Goal: Task Accomplishment & Management: Complete application form

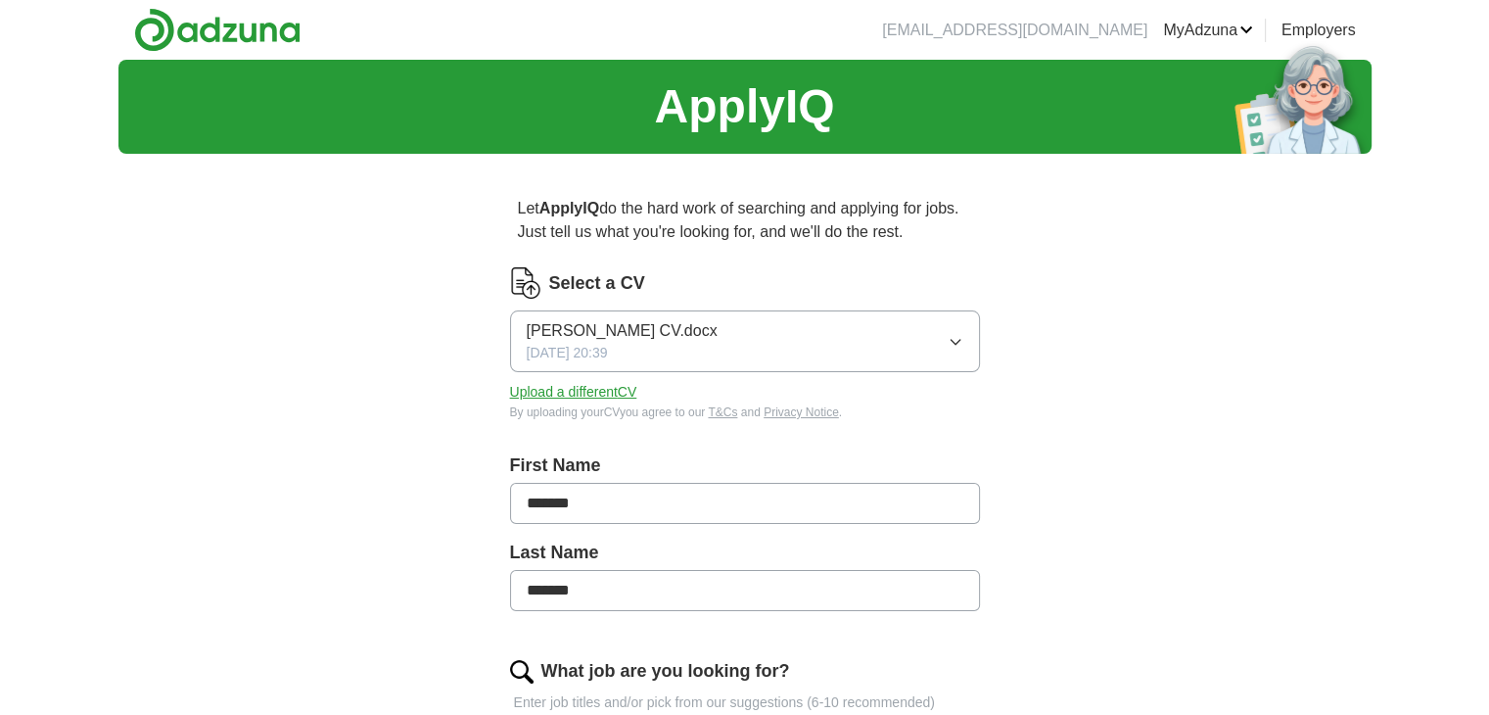
click at [958, 341] on icon "button" at bounding box center [954, 342] width 9 height 5
click at [606, 387] on button "Upload a different CV" at bounding box center [573, 392] width 127 height 21
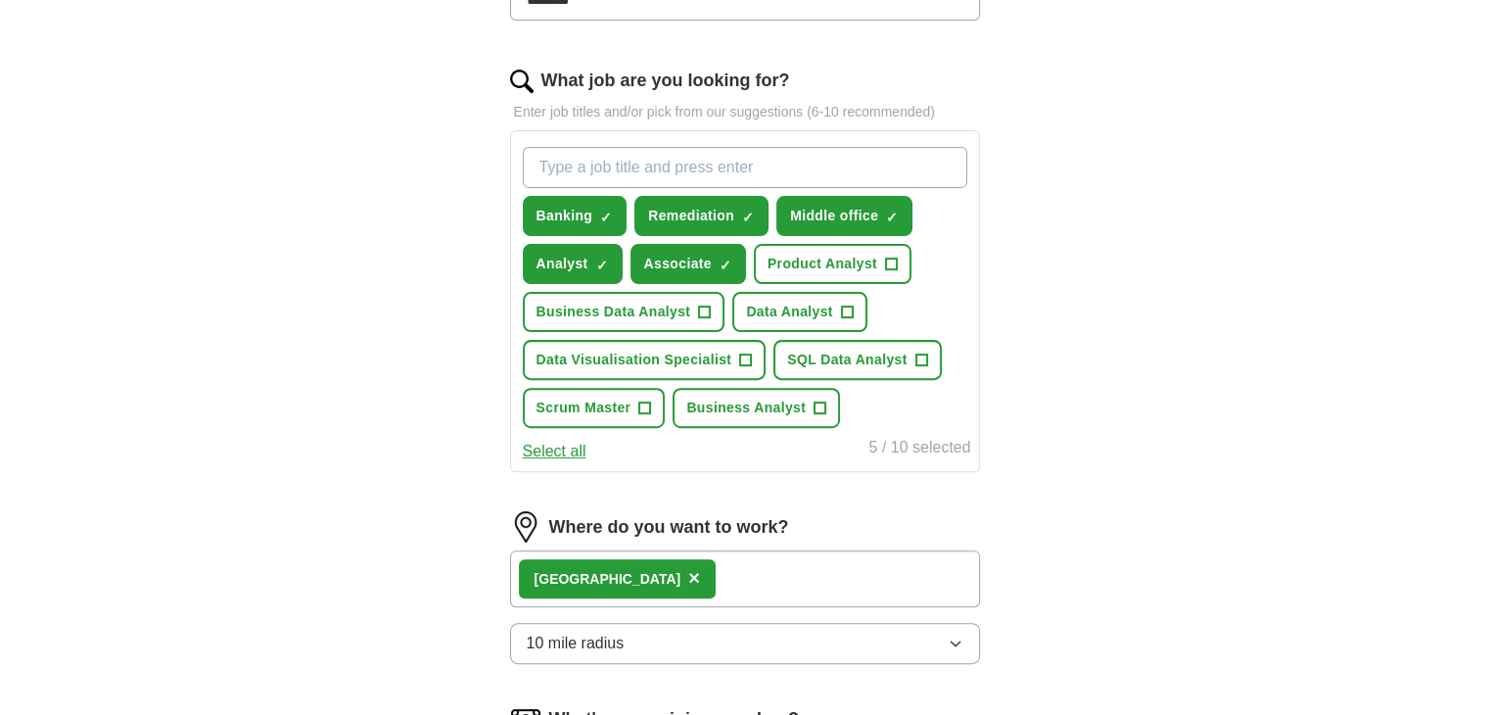
scroll to position [596, 0]
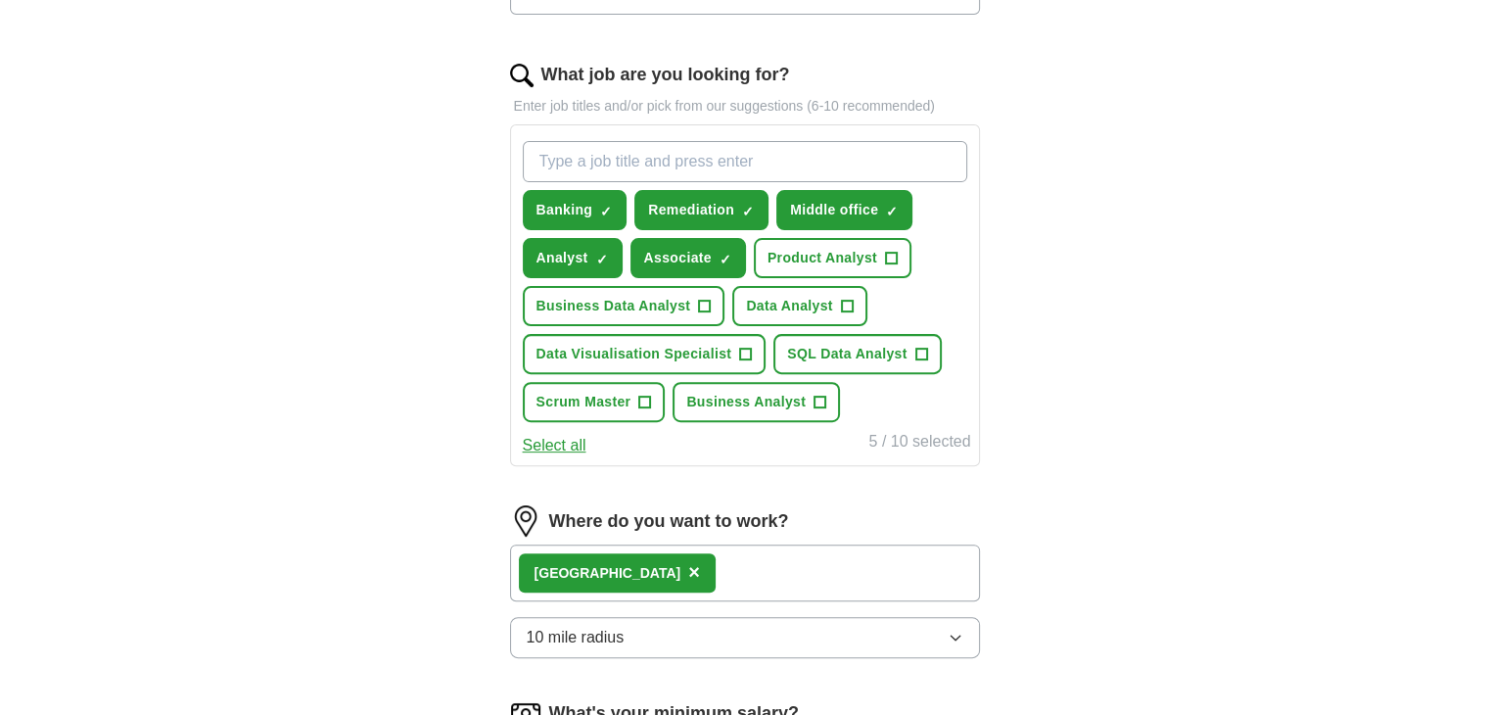
click at [569, 445] on button "Select all" at bounding box center [555, 445] width 64 height 23
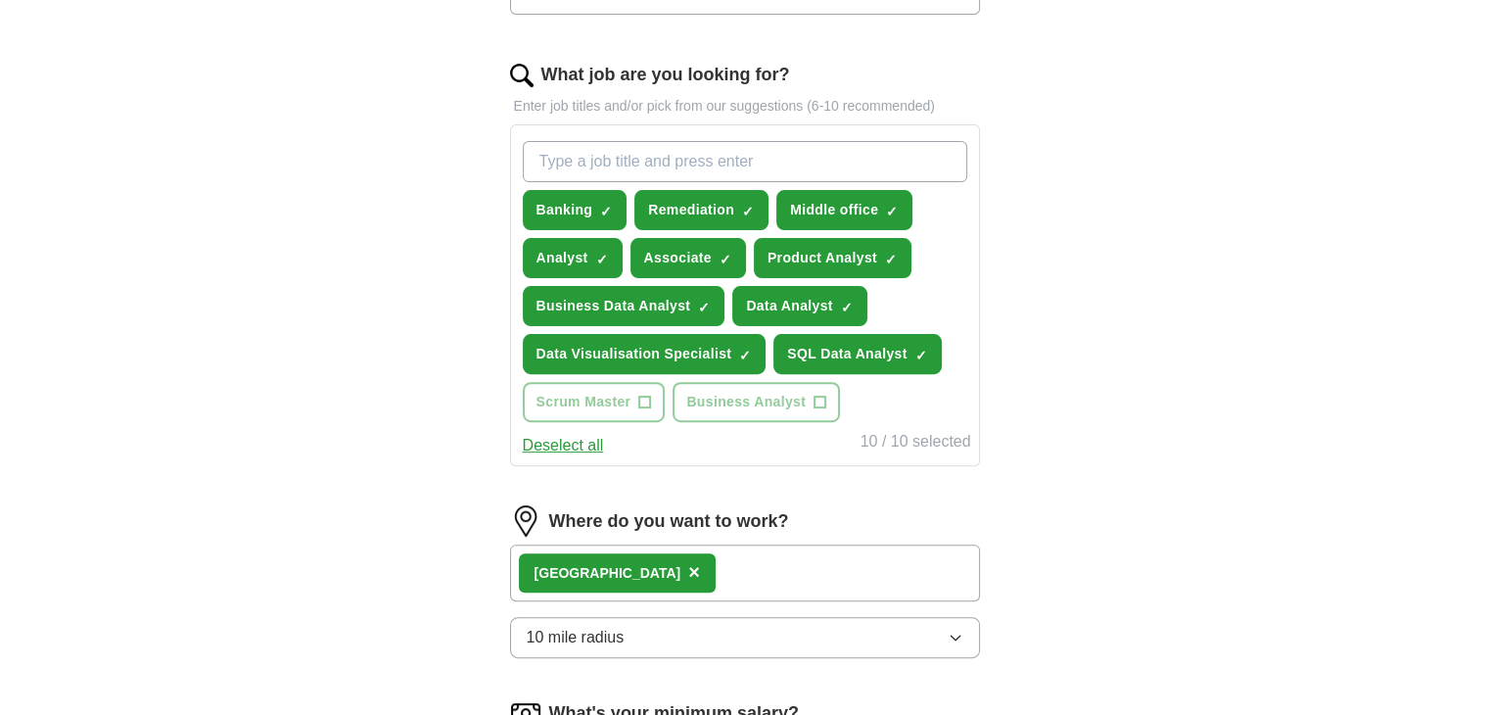
click at [569, 445] on button "Deselect all" at bounding box center [563, 445] width 81 height 23
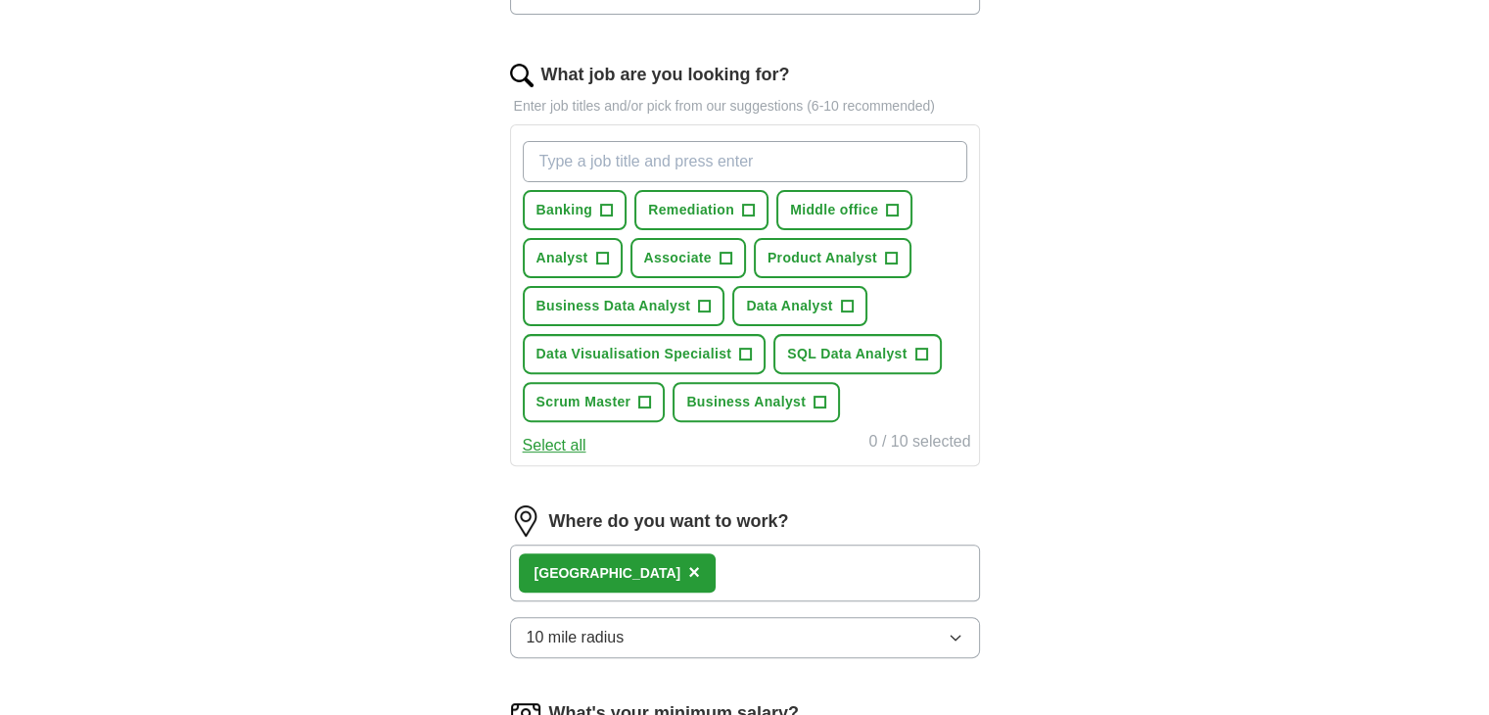
click at [569, 445] on button "Select all" at bounding box center [555, 445] width 64 height 23
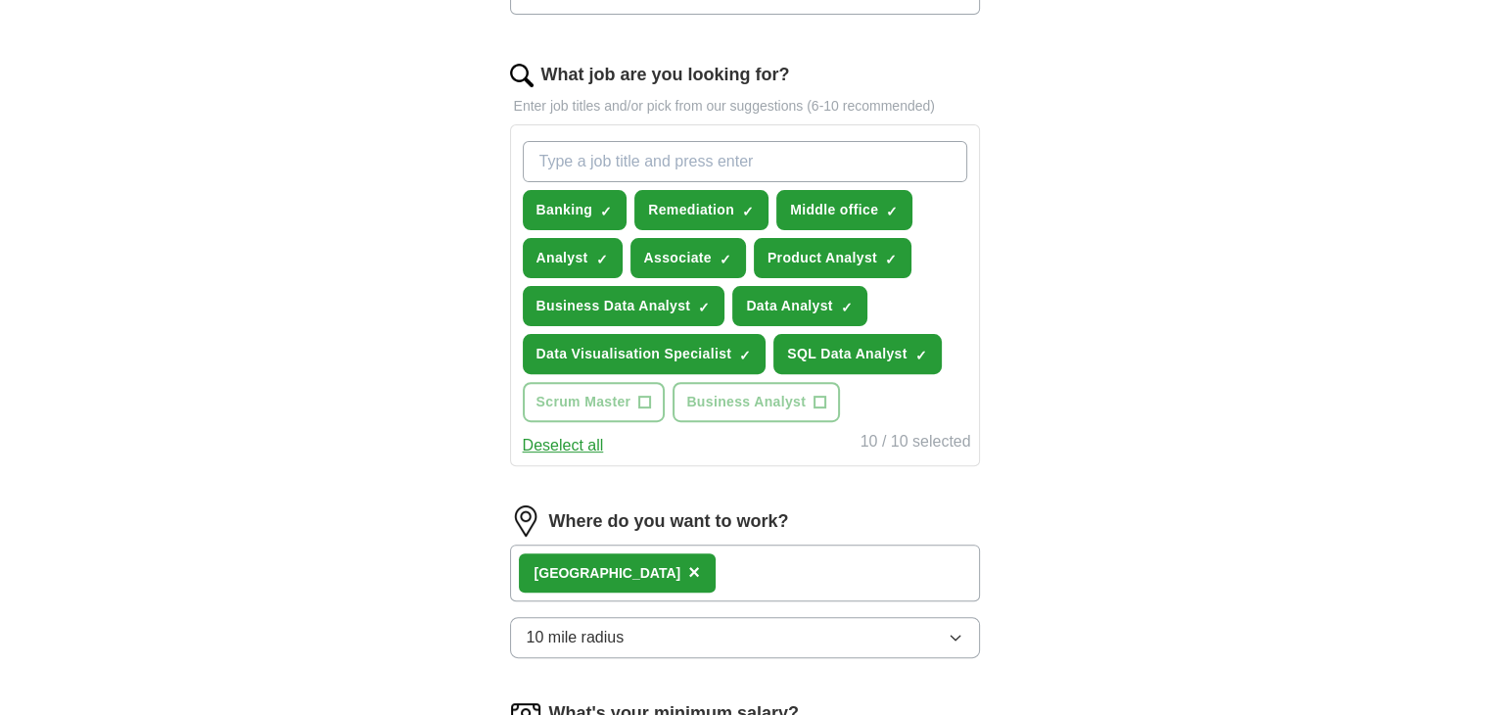
click at [569, 445] on button "Deselect all" at bounding box center [563, 445] width 81 height 23
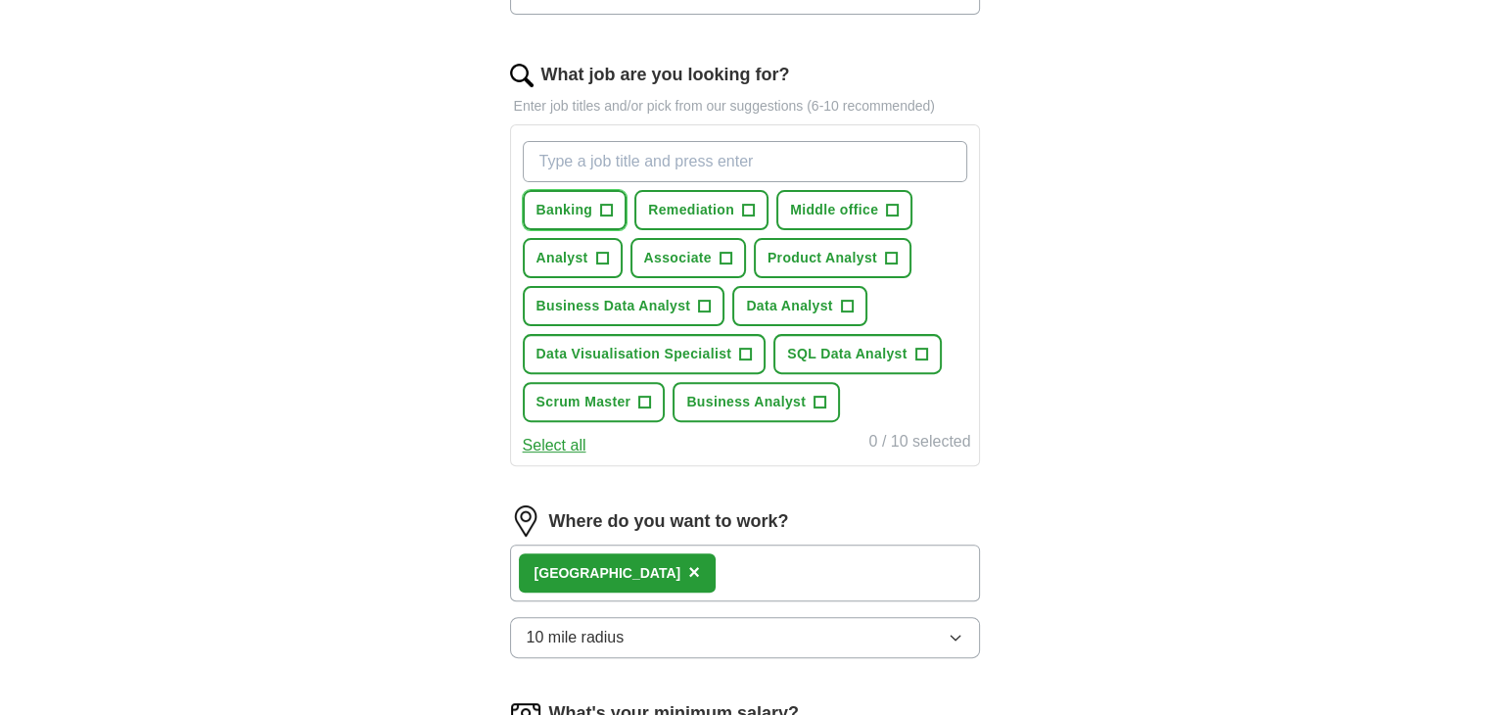
click at [606, 209] on span "+" at bounding box center [607, 211] width 12 height 16
click at [596, 251] on span "+" at bounding box center [602, 259] width 12 height 16
click at [692, 250] on span "Associate" at bounding box center [678, 258] width 68 height 21
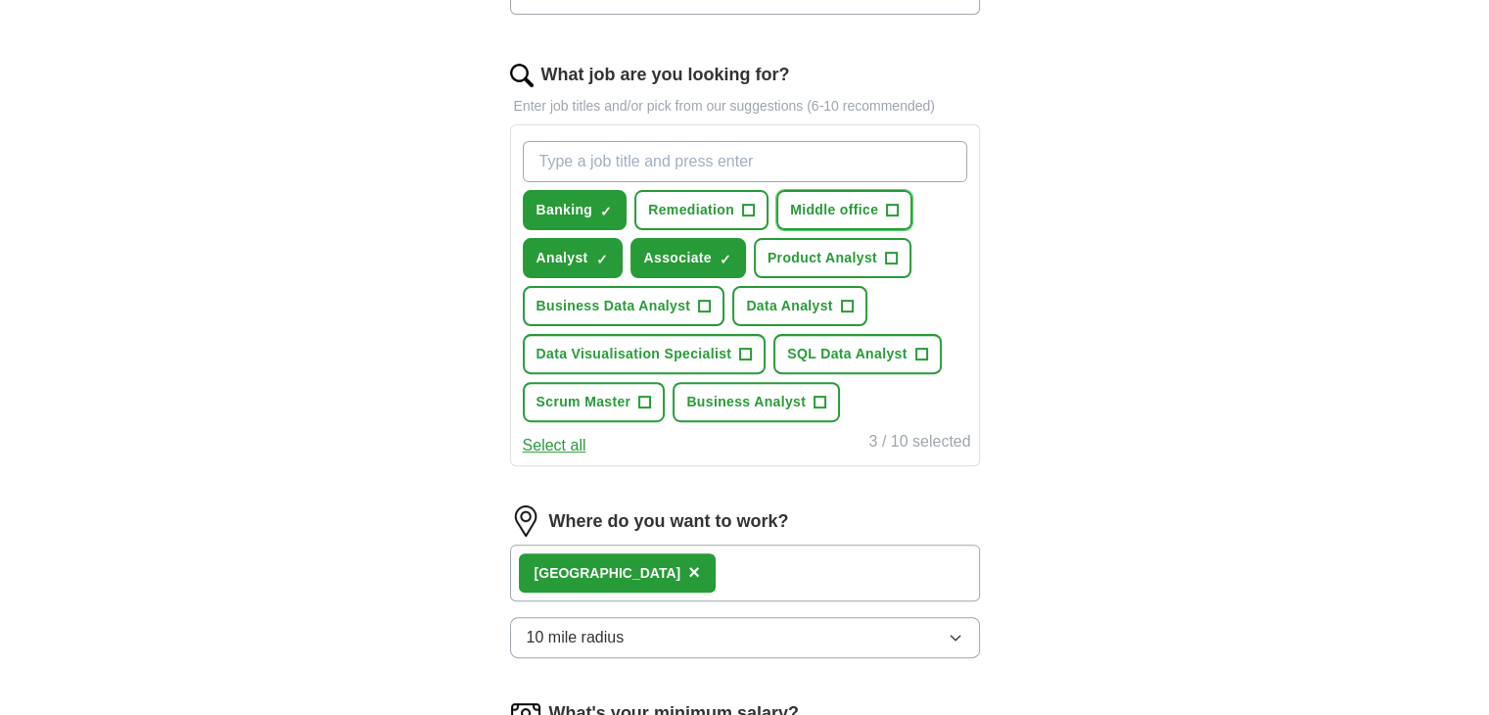
click at [853, 200] on span "Middle office" at bounding box center [834, 210] width 88 height 21
click at [660, 171] on input "What job are you looking for?" at bounding box center [745, 161] width 444 height 41
type input "Static Data"
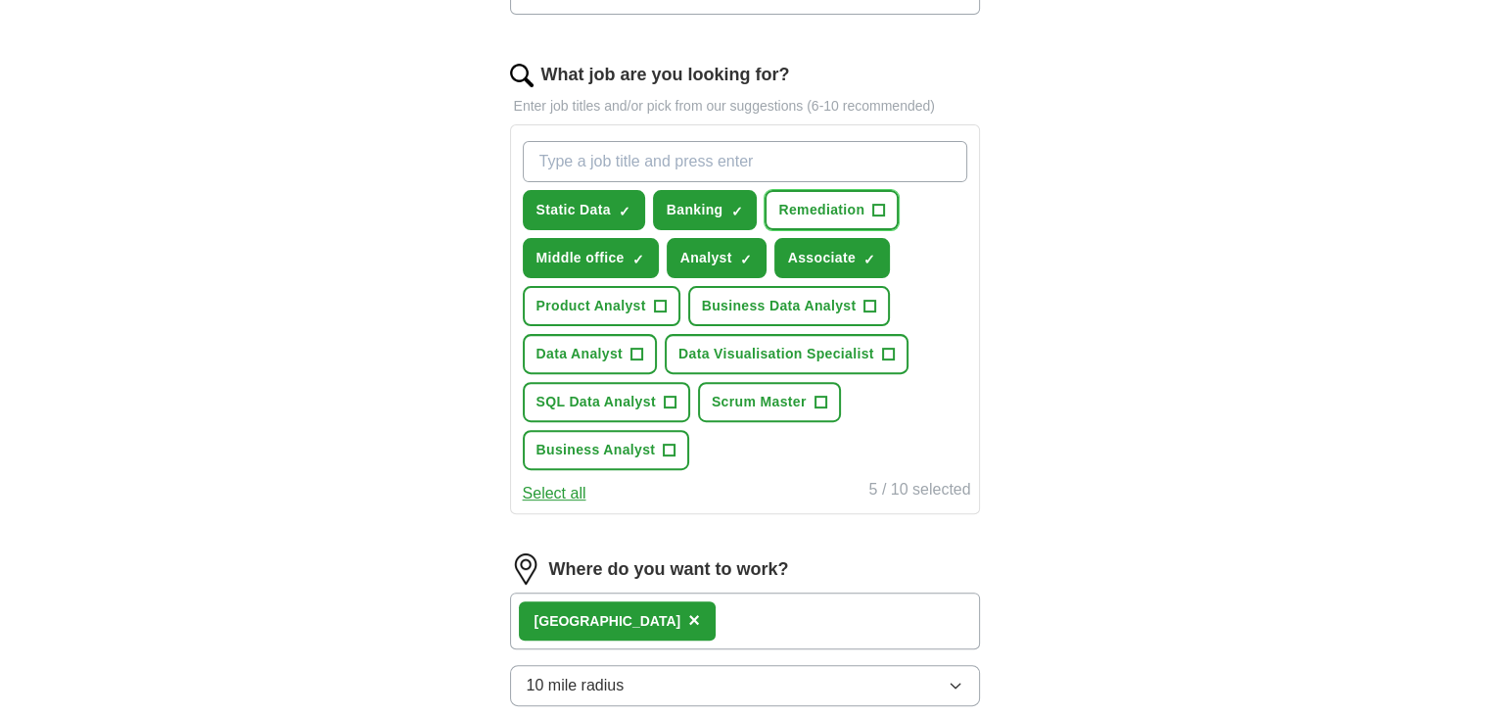
click at [810, 202] on span "Remediation" at bounding box center [821, 210] width 86 height 21
click at [768, 405] on span "Scrum Master" at bounding box center [759, 402] width 95 height 21
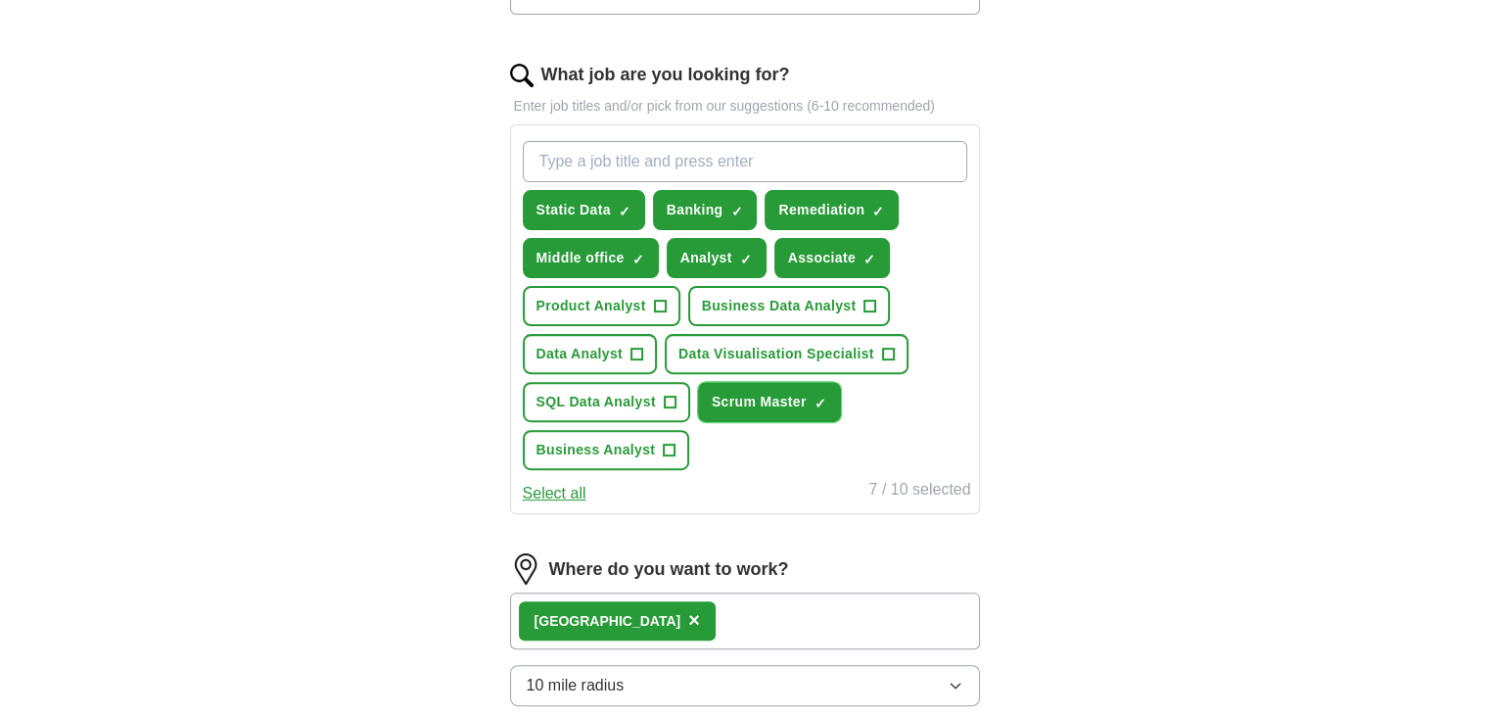
click at [768, 405] on span "Scrum Master" at bounding box center [759, 402] width 95 height 21
click at [681, 168] on input "What job are you looking for?" at bounding box center [745, 161] width 444 height 41
type input "S"
type input "Agile"
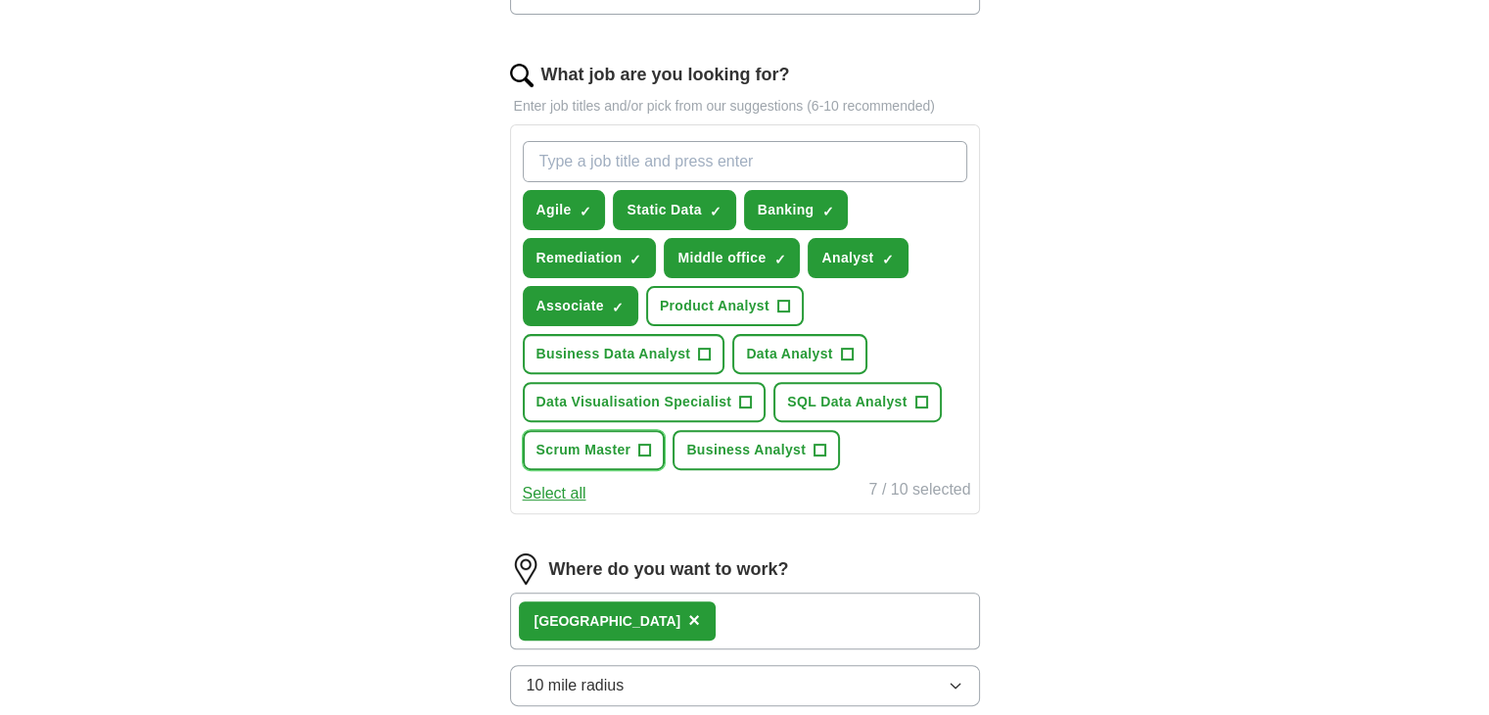
click at [614, 455] on button "Scrum Master +" at bounding box center [594, 450] width 143 height 40
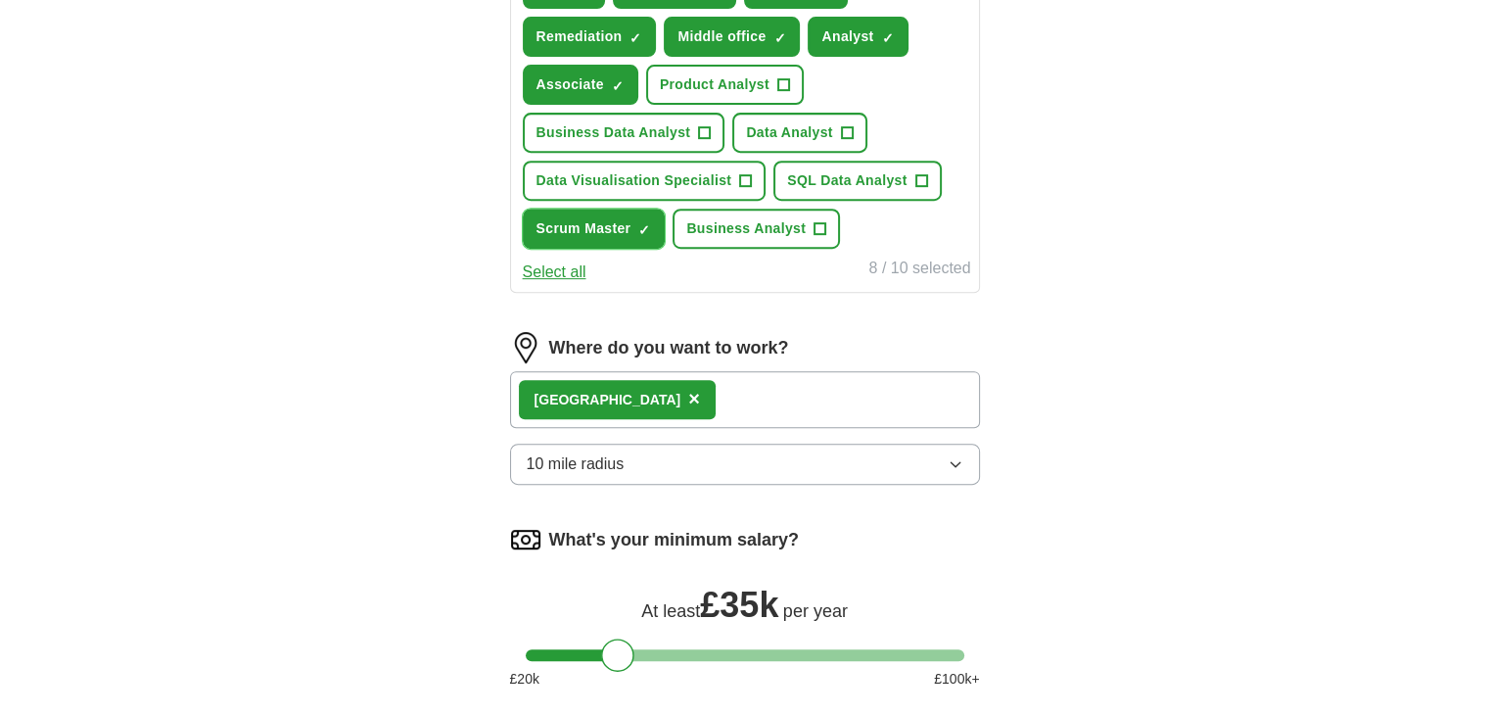
scroll to position [951, 0]
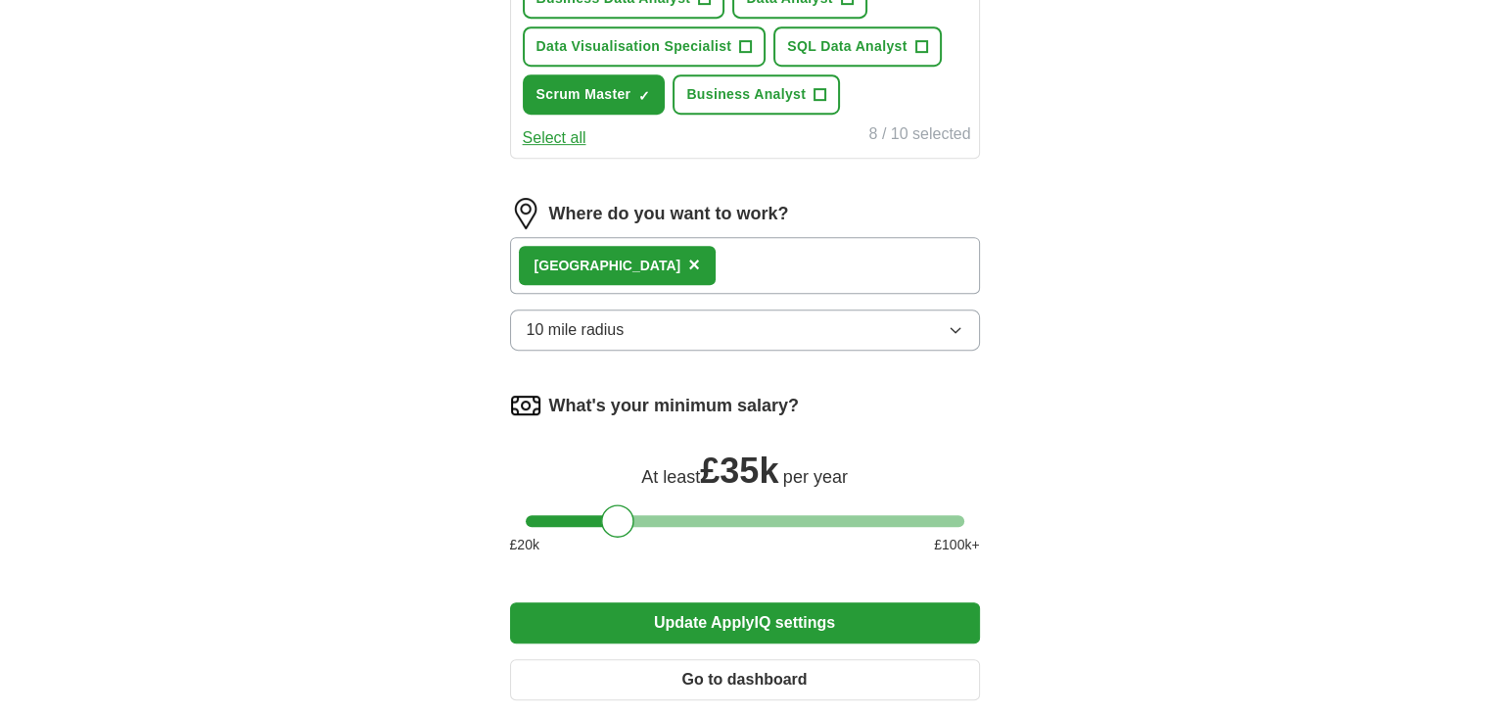
click at [721, 324] on button "10 mile radius" at bounding box center [745, 329] width 470 height 41
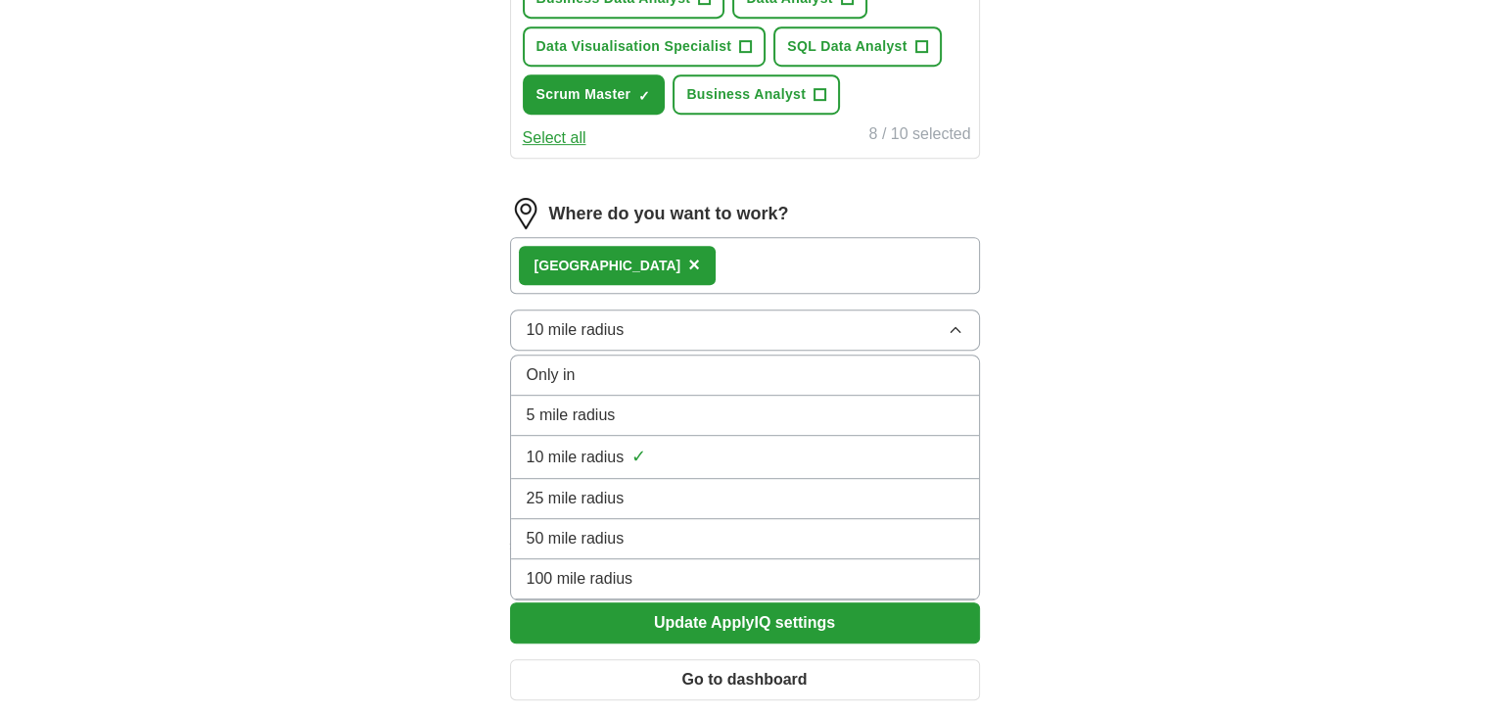
click at [692, 375] on div "Only in" at bounding box center [745, 374] width 437 height 23
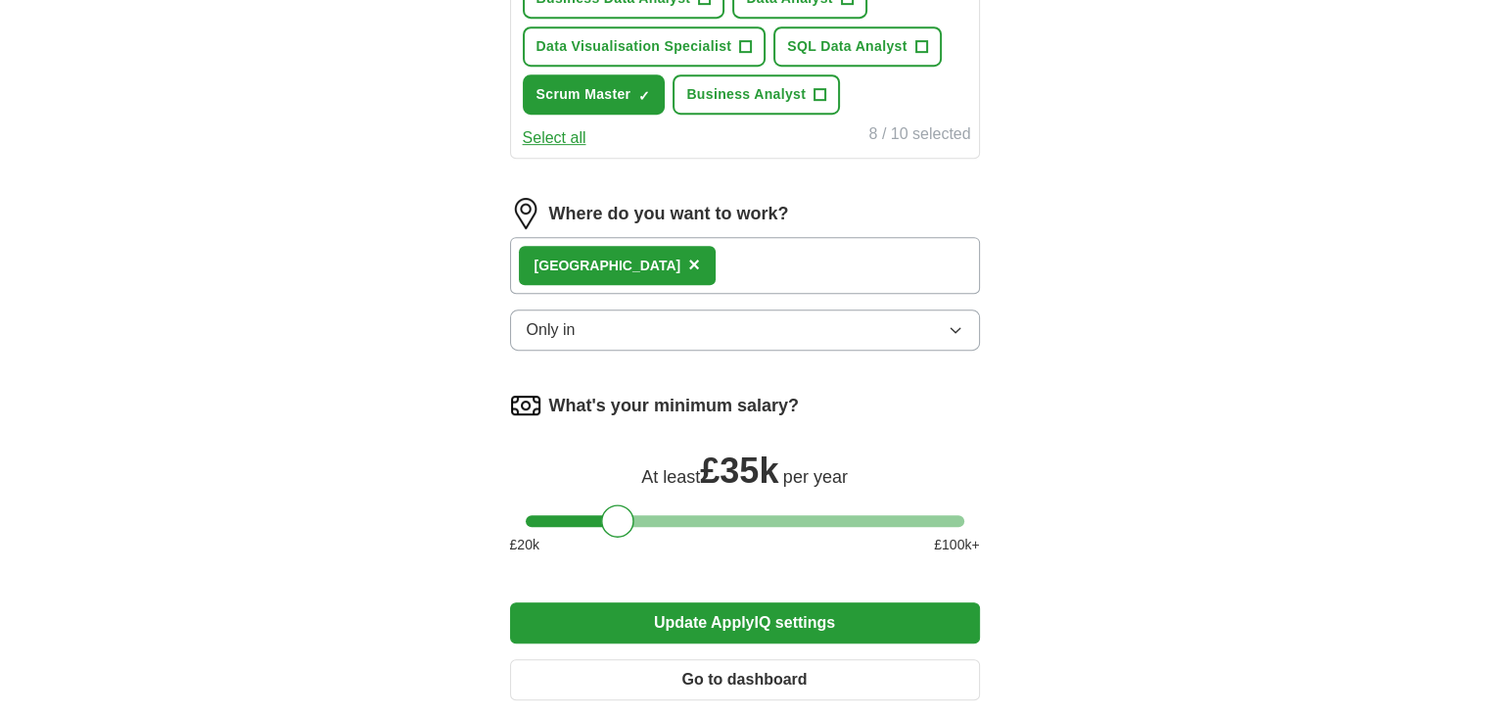
click at [748, 614] on button "Update ApplyIQ settings" at bounding box center [745, 622] width 470 height 41
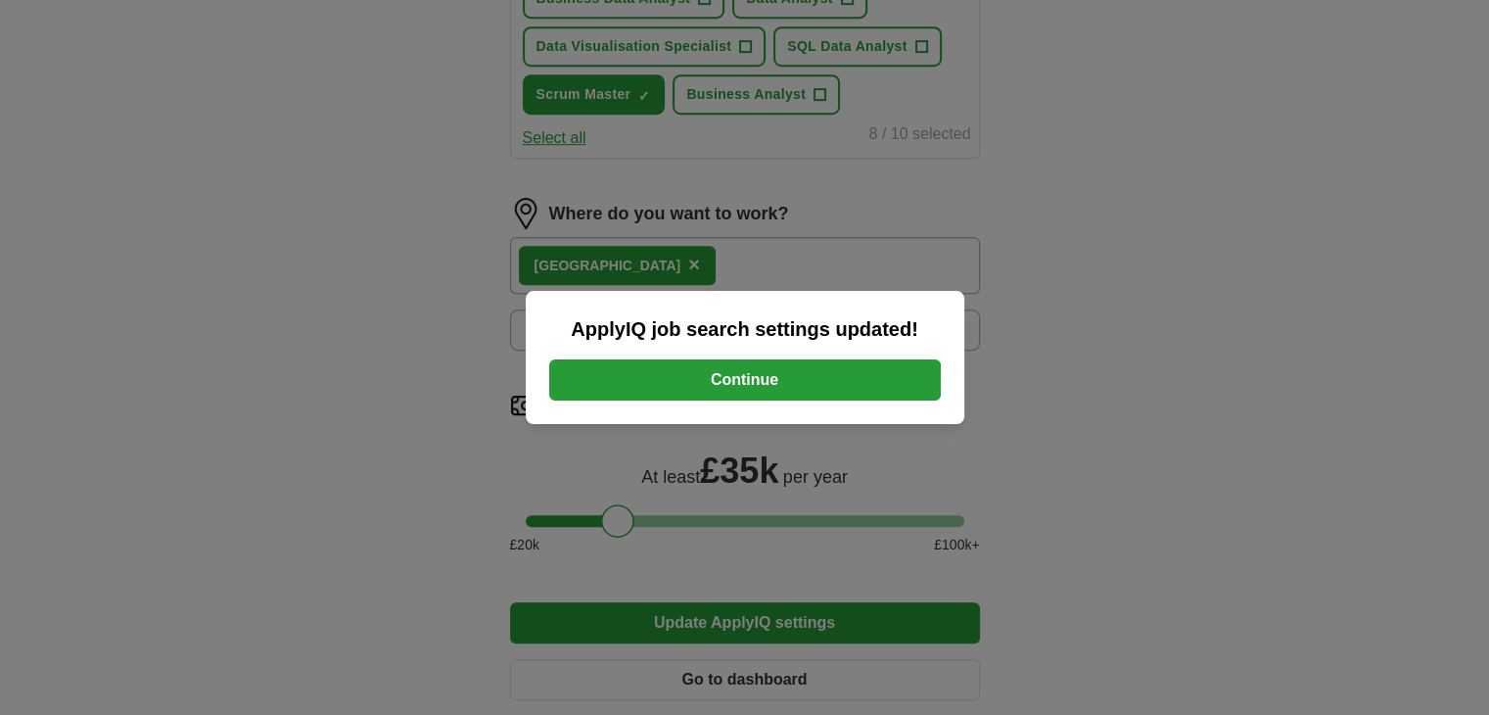
click at [748, 389] on button "Continue" at bounding box center [745, 379] width 392 height 41
